Goal: Transaction & Acquisition: Book appointment/travel/reservation

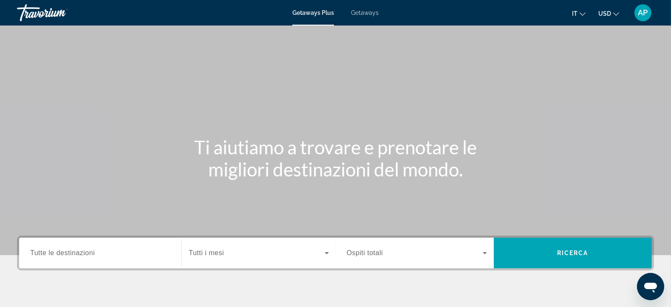
click at [120, 256] on input "Destination Tutte le destinazioni" at bounding box center [100, 253] width 140 height 10
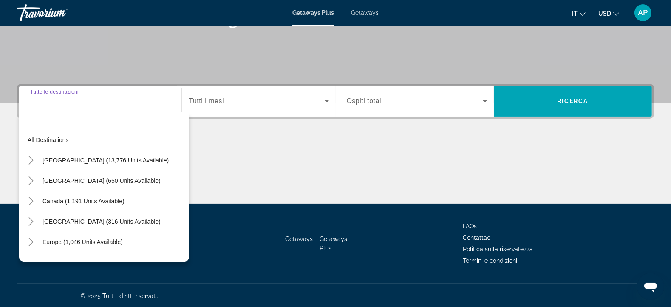
scroll to position [153, 0]
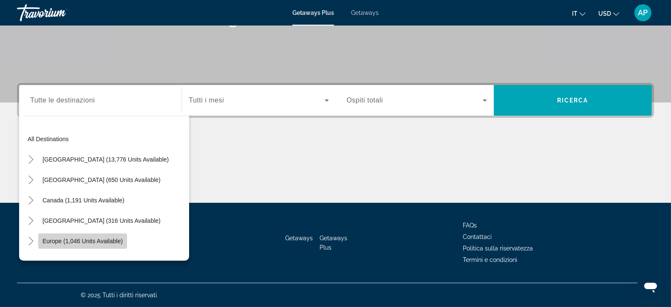
click at [107, 242] on span "Europe (1,046 units available)" at bounding box center [83, 241] width 80 height 7
type input "**********"
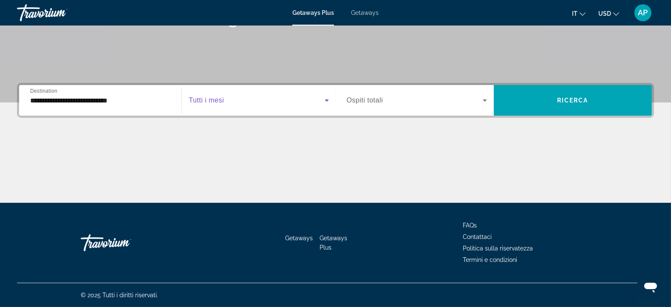
click at [327, 100] on icon "Search widget" at bounding box center [327, 100] width 4 height 2
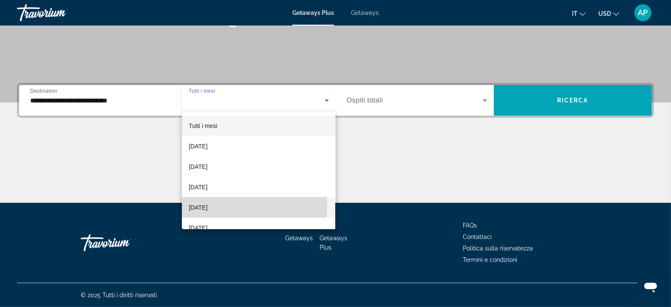
click at [207, 207] on span "[DATE]" at bounding box center [198, 207] width 19 height 10
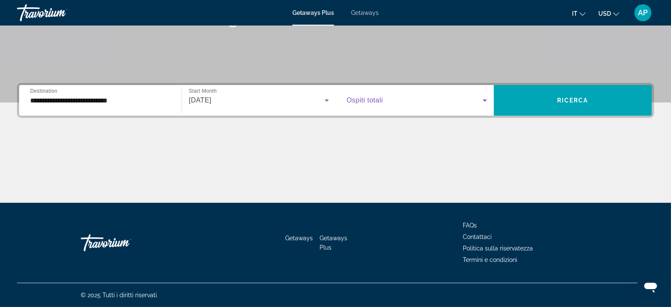
click at [486, 100] on icon "Search widget" at bounding box center [485, 100] width 4 height 2
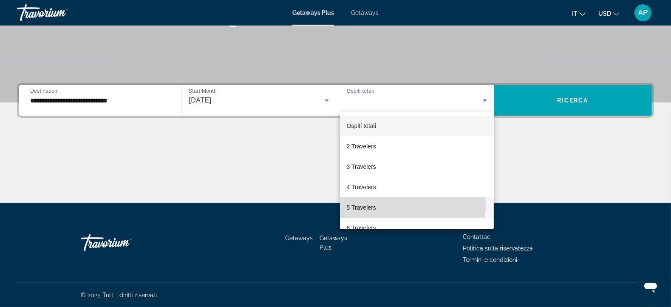
click at [393, 204] on mat-option "5 Travelers" at bounding box center [417, 207] width 154 height 20
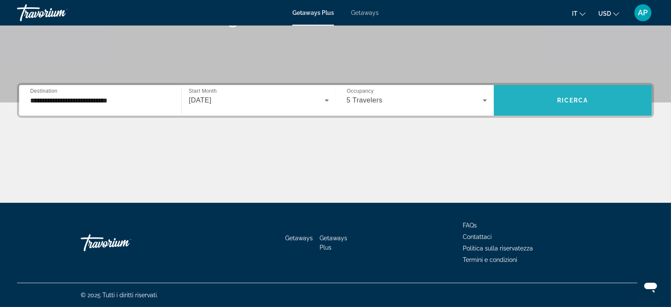
click at [560, 104] on span "Search widget" at bounding box center [573, 100] width 158 height 20
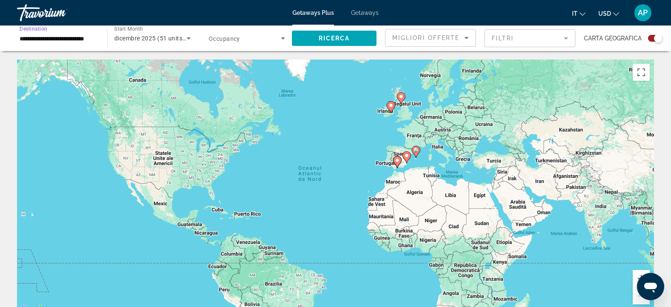
click at [96, 38] on input "**********" at bounding box center [58, 39] width 77 height 10
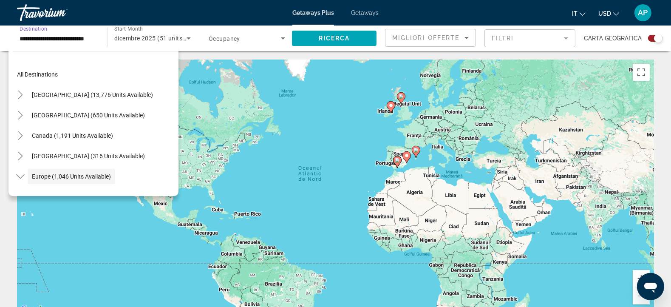
scroll to position [51, 0]
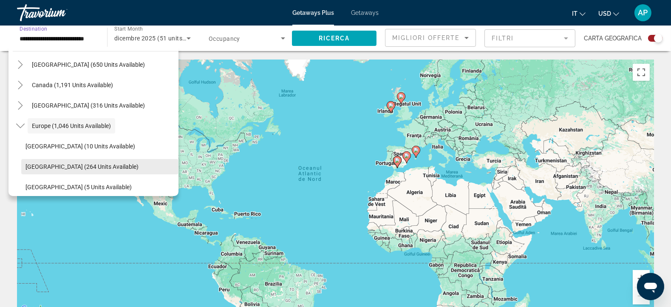
click at [80, 167] on span "Austria (264 units available)" at bounding box center [82, 166] width 113 height 7
type input "**********"
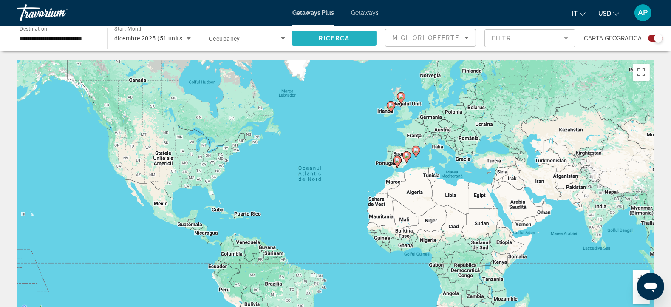
scroll to position [0, 0]
click at [324, 40] on span "Ricerca" at bounding box center [334, 38] width 31 height 7
click at [565, 38] on mat-form-field "Filtri" at bounding box center [530, 38] width 91 height 18
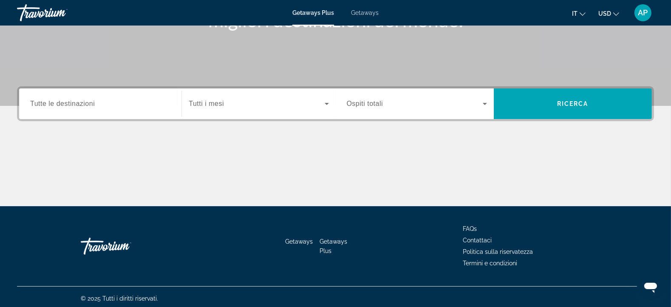
scroll to position [148, 0]
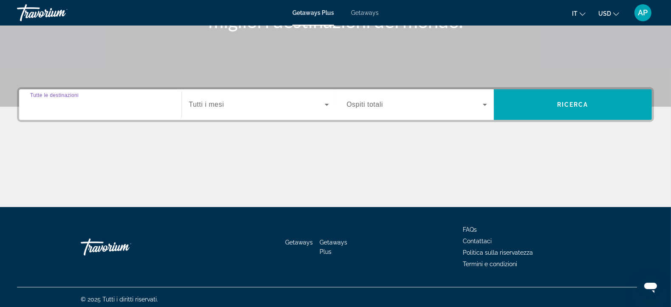
click at [117, 107] on input "Destination Tutte le destinazioni" at bounding box center [100, 105] width 140 height 10
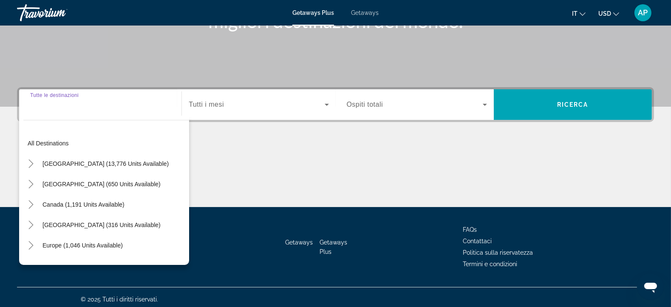
scroll to position [153, 0]
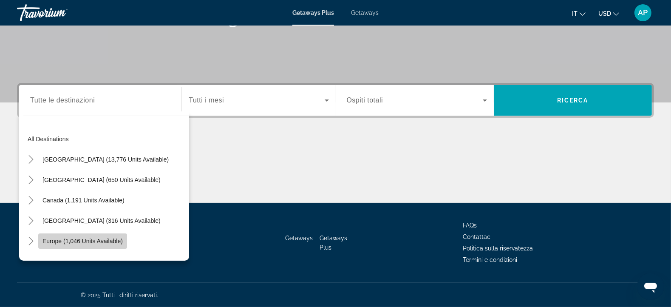
click at [97, 241] on span "Europe (1,046 units available)" at bounding box center [83, 241] width 80 height 7
type input "**********"
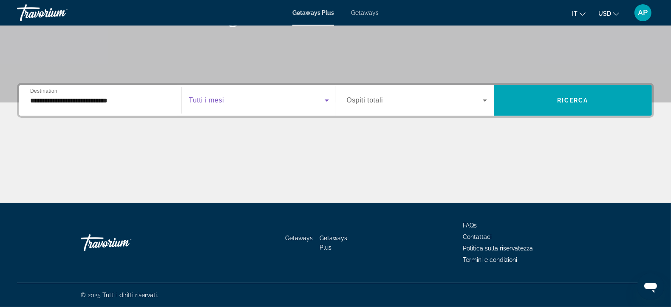
click at [327, 100] on icon "Search widget" at bounding box center [327, 100] width 4 height 2
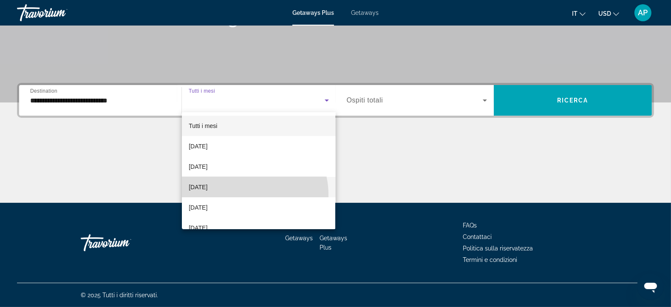
click at [244, 195] on mat-option "[DATE]" at bounding box center [258, 187] width 153 height 20
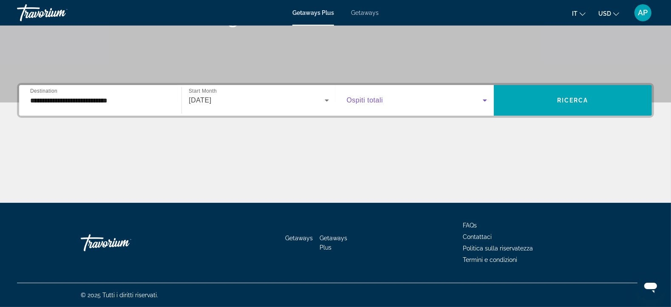
click at [485, 101] on icon "Search widget" at bounding box center [485, 100] width 4 height 2
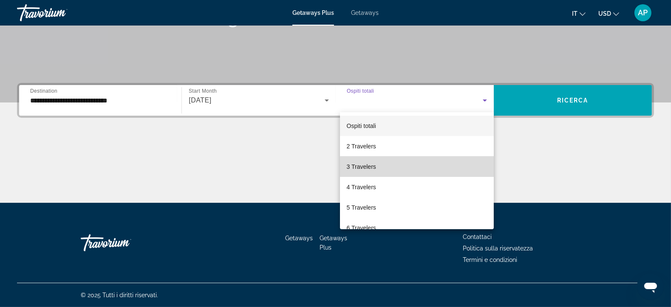
click at [425, 168] on mat-option "3 Travelers" at bounding box center [417, 166] width 154 height 20
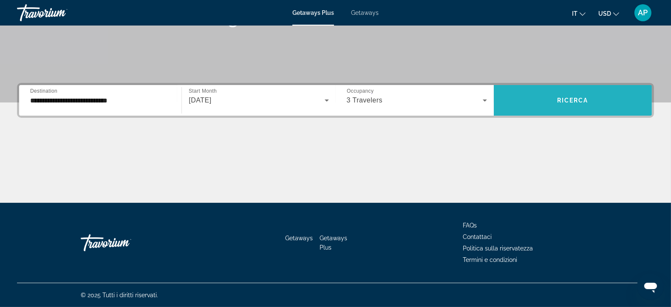
click at [577, 101] on span "Ricerca" at bounding box center [572, 100] width 31 height 7
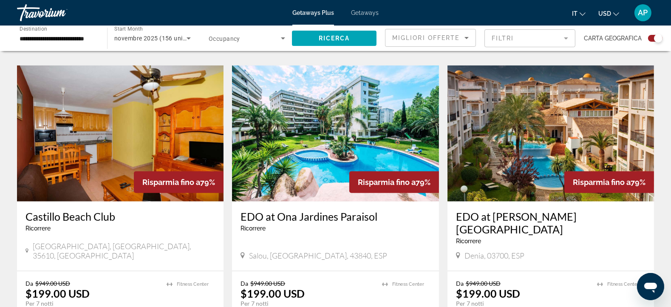
scroll to position [1231, 0]
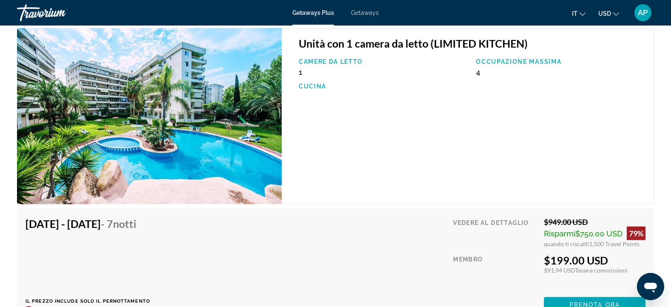
scroll to position [1371, 0]
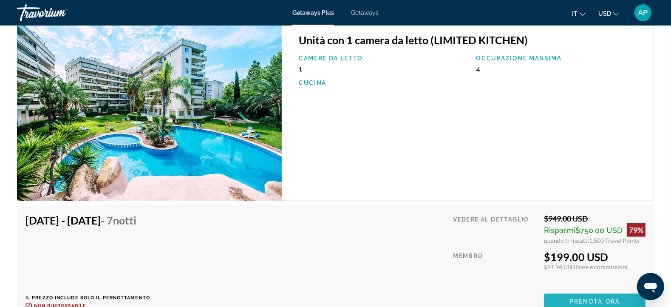
click at [596, 298] on span "Prenota ora" at bounding box center [595, 301] width 51 height 7
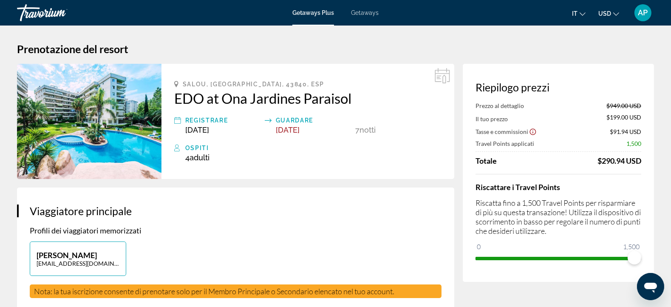
click at [110, 123] on img "Main content" at bounding box center [89, 121] width 145 height 115
